Goal: Transaction & Acquisition: Purchase product/service

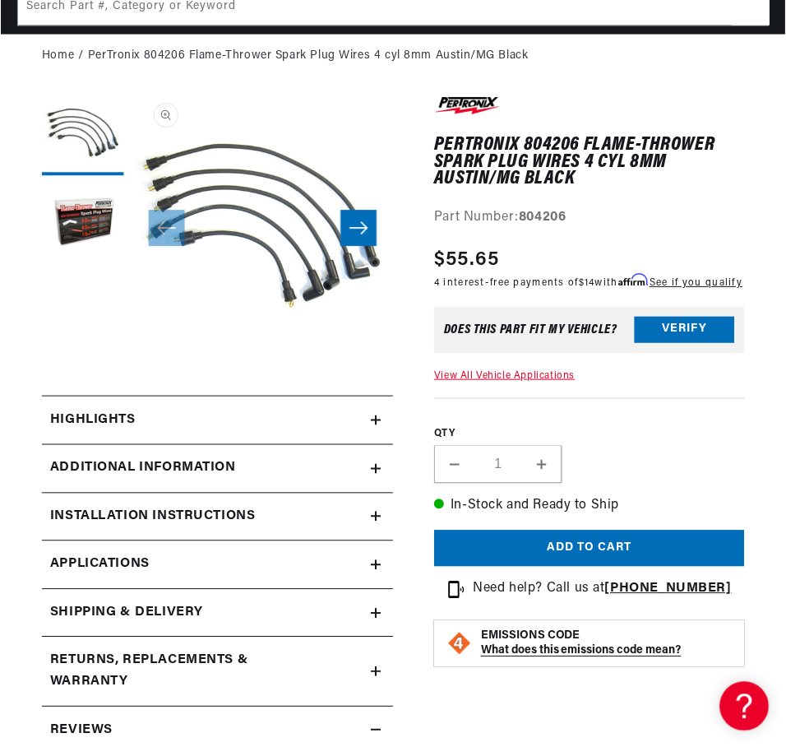
scroll to position [164, 0]
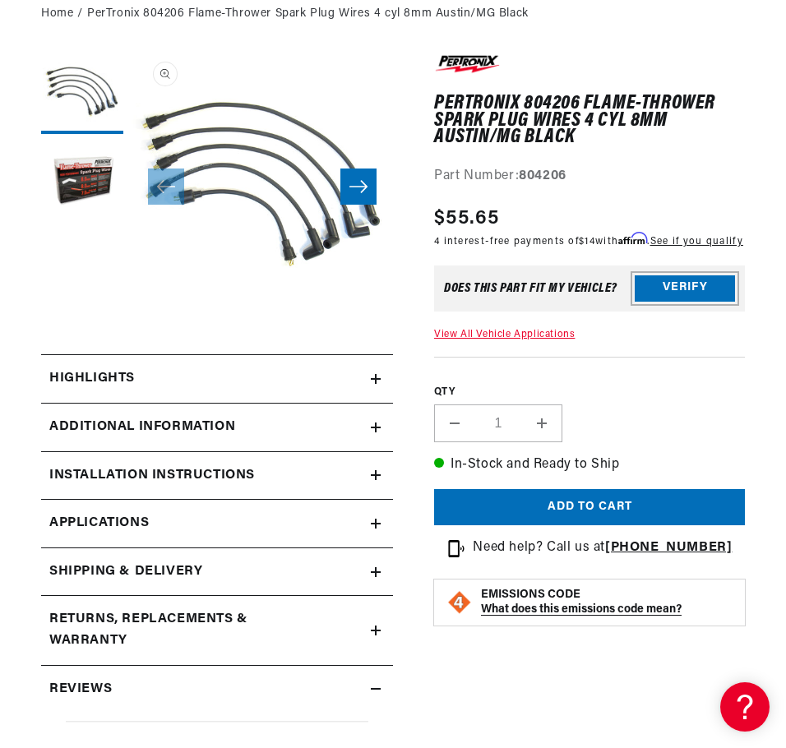
click at [679, 299] on button "Verify" at bounding box center [685, 289] width 100 height 26
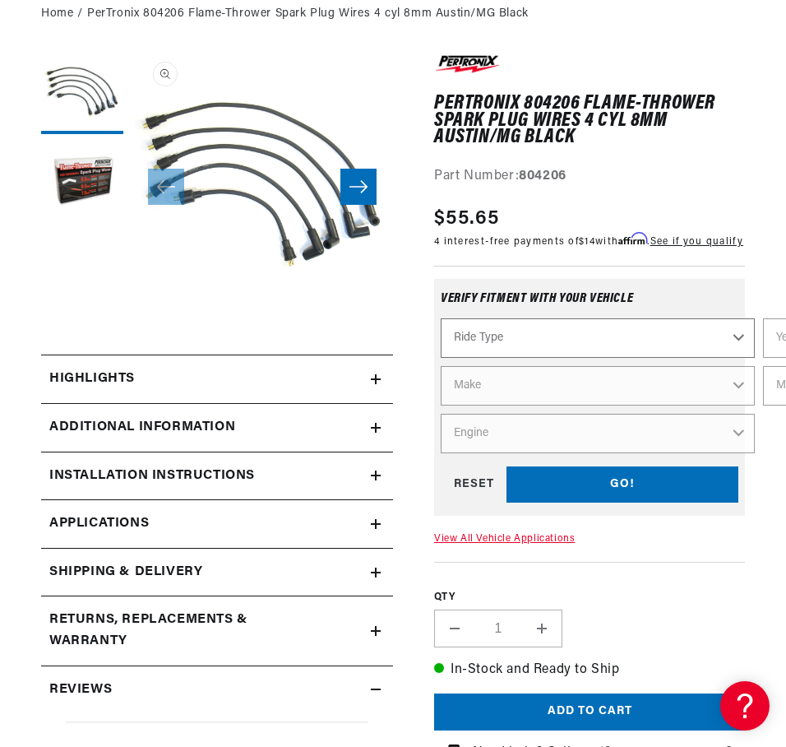
scroll to position [0, 36]
click at [498, 346] on select "Ride Type Automotive Agricultural Industrial Marine Motorcycle" at bounding box center [598, 337] width 314 height 39
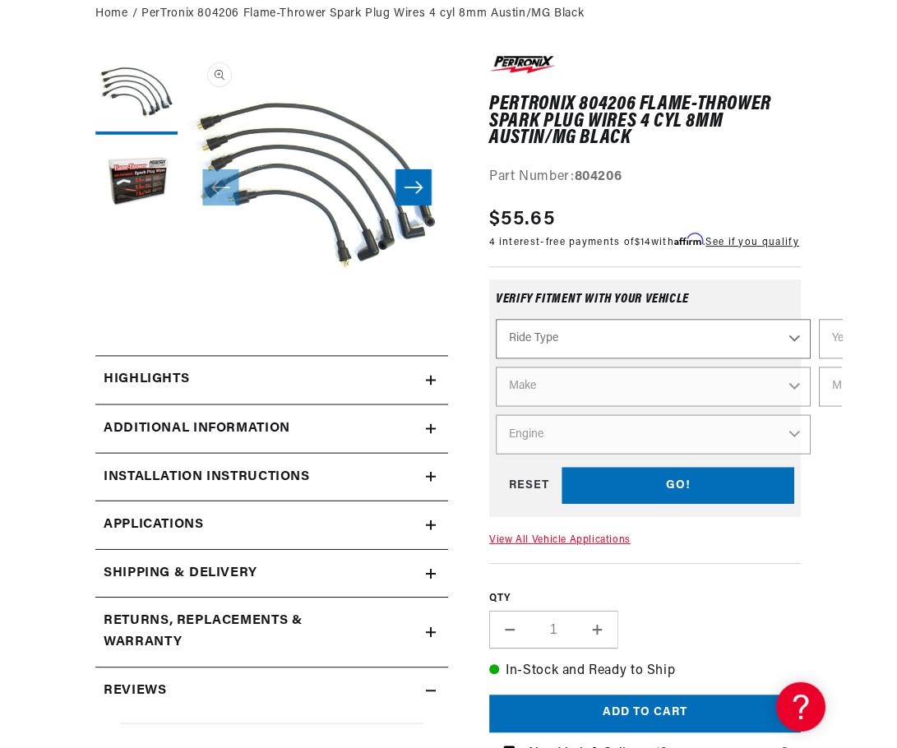
scroll to position [0, 0]
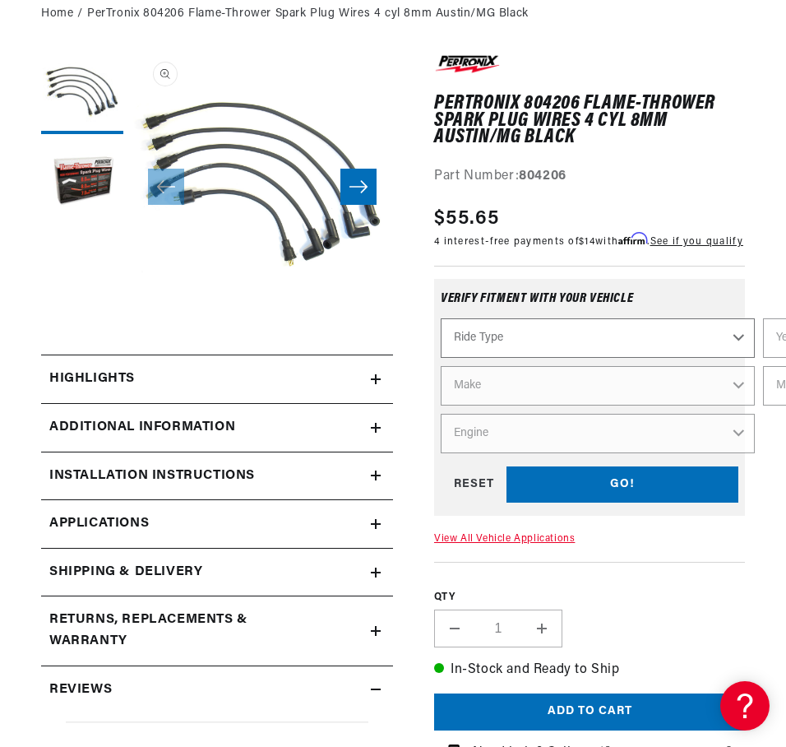
select select "Automotive"
click at [441, 331] on select "Ride Type Automotive Agricultural Industrial Marine Motorcycle" at bounding box center [598, 337] width 314 height 39
select select "Automotive"
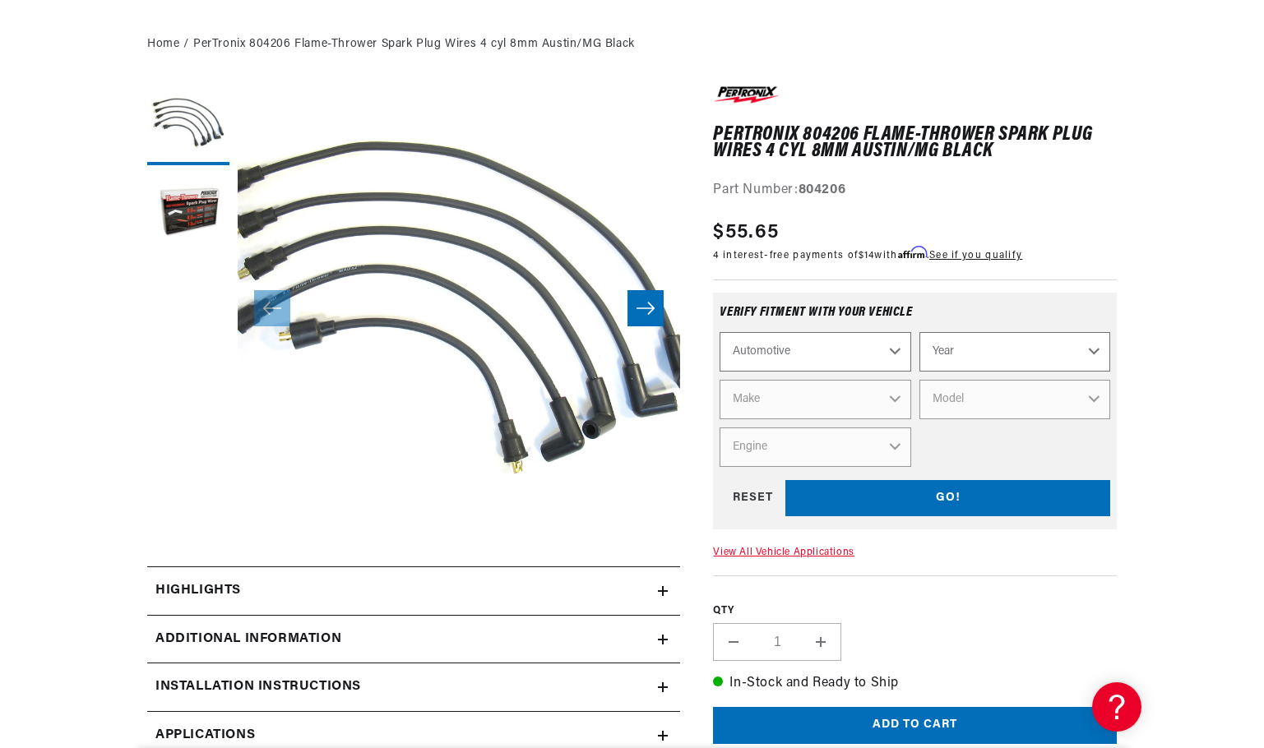
scroll to position [0, 498]
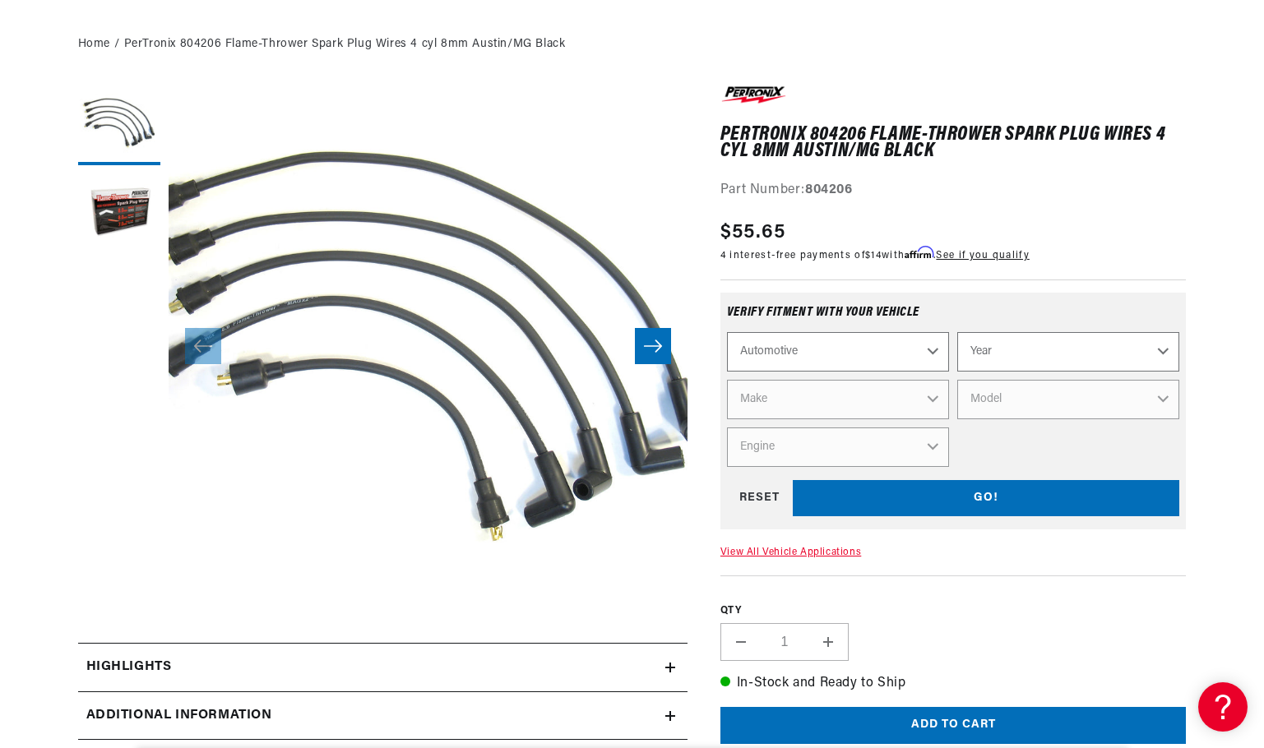
click at [785, 353] on select "Year [DATE] 2025 2024 2023 2022 2021 2020 2019 2018 2017 2016 2015 2014 2013 20…" at bounding box center [1068, 351] width 222 height 39
select select "1983"
click at [785, 332] on select "Year [DATE] 2025 2024 2023 2022 2021 2020 2019 2018 2017 2016 2015 2014 2013 20…" at bounding box center [1068, 351] width 222 height 39
select select "1983"
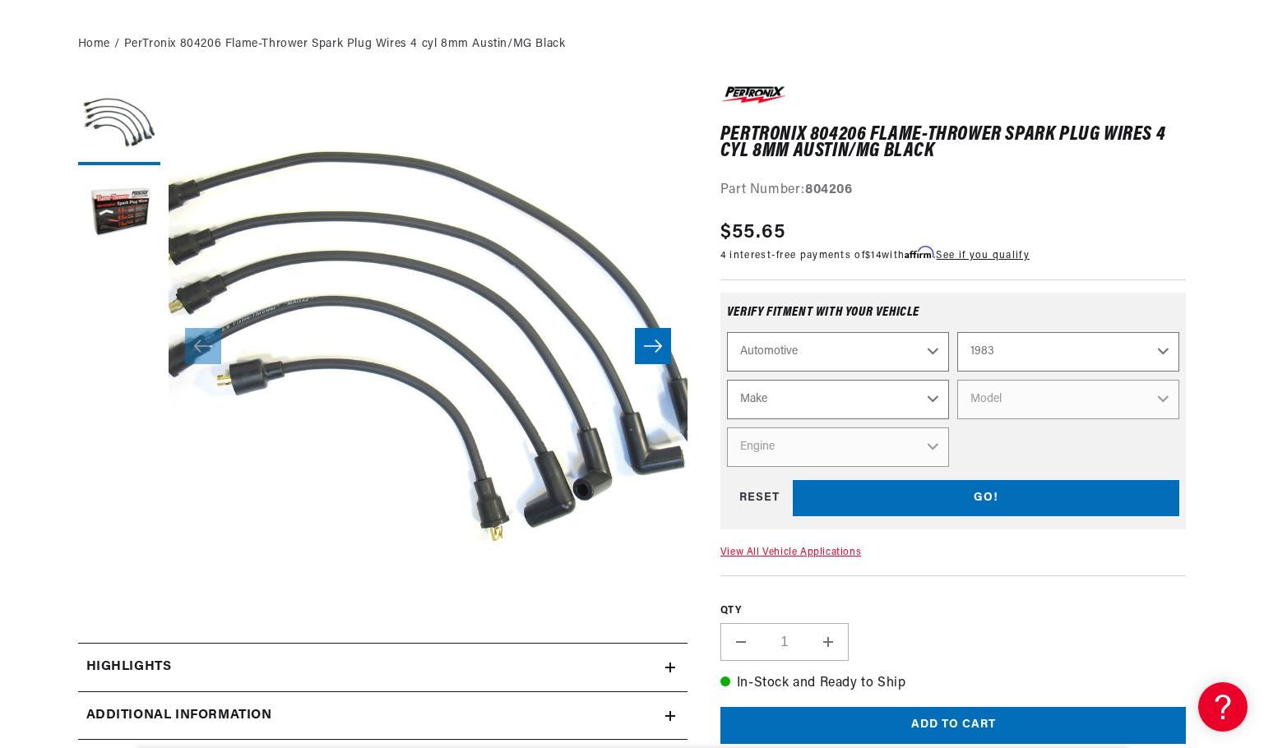
scroll to position [0, 498]
